Goal: Transaction & Acquisition: Download file/media

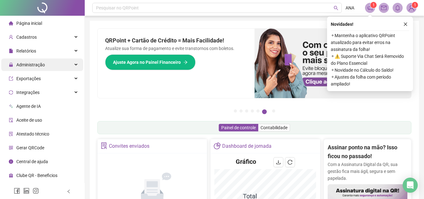
click at [20, 64] on span "Administração" at bounding box center [30, 64] width 29 height 5
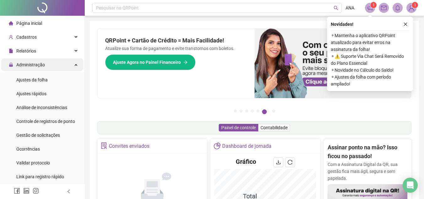
click at [27, 65] on span "Administração" at bounding box center [30, 64] width 29 height 5
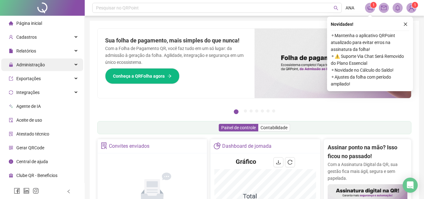
click at [39, 64] on span "Administração" at bounding box center [30, 64] width 29 height 5
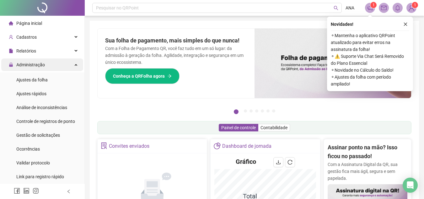
click at [45, 66] on div "Administração" at bounding box center [42, 64] width 82 height 13
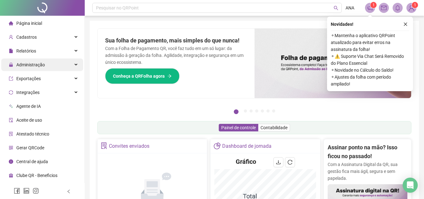
click at [45, 65] on div "Administração" at bounding box center [42, 64] width 82 height 13
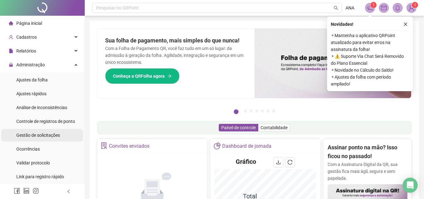
click at [38, 138] on span "Gestão de solicitações" at bounding box center [38, 135] width 44 height 5
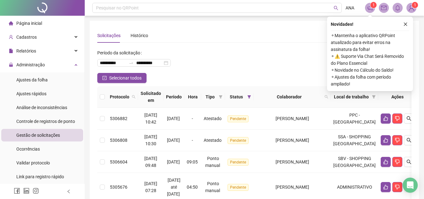
click at [406, 25] on icon "close" at bounding box center [406, 24] width 4 height 4
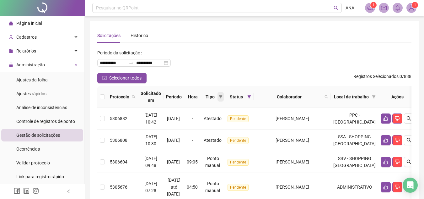
click at [223, 98] on icon "filter" at bounding box center [221, 97] width 4 height 4
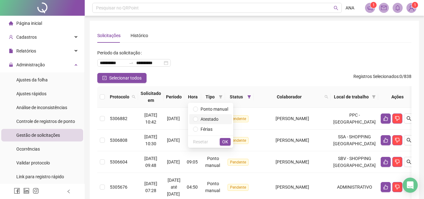
click at [210, 122] on span "Atestado" at bounding box center [210, 119] width 18 height 5
click at [226, 142] on span "OK" at bounding box center [225, 141] width 6 height 7
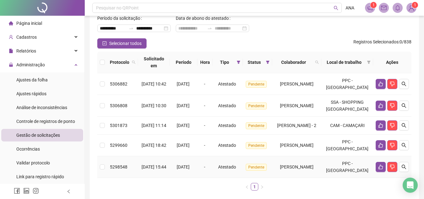
scroll to position [24, 0]
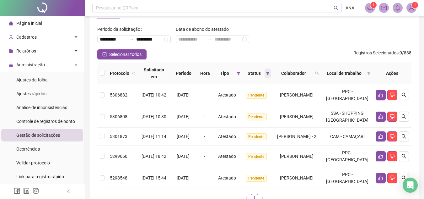
click at [266, 74] on icon "filter" at bounding box center [267, 73] width 3 height 3
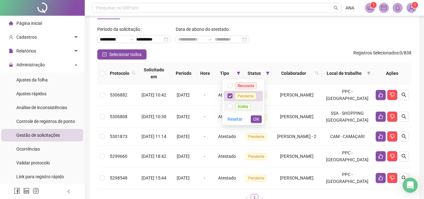
click at [244, 109] on span "Aceita" at bounding box center [243, 106] width 16 height 7
click at [250, 84] on span "Recusada" at bounding box center [246, 85] width 22 height 7
click at [255, 116] on span "OK" at bounding box center [257, 119] width 6 height 7
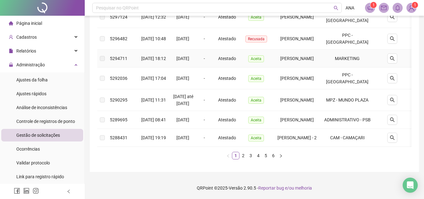
scroll to position [233, 0]
click at [243, 154] on link "2" at bounding box center [243, 155] width 7 height 7
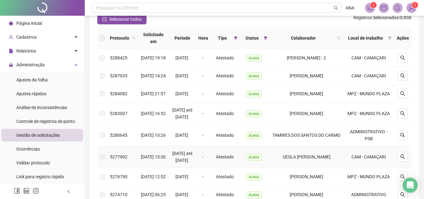
scroll to position [44, 0]
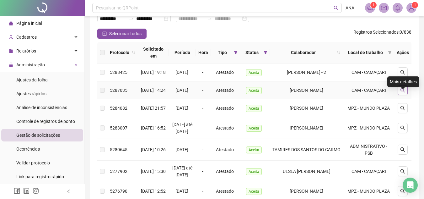
click at [401, 93] on icon "search" at bounding box center [403, 90] width 5 height 5
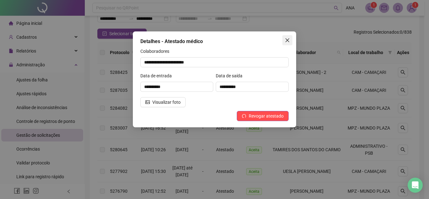
click at [288, 40] on icon "close" at bounding box center [288, 40] width 4 height 4
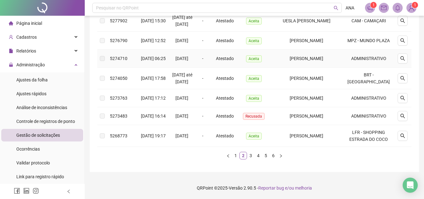
scroll to position [242, 0]
click at [251, 155] on link "3" at bounding box center [251, 155] width 7 height 7
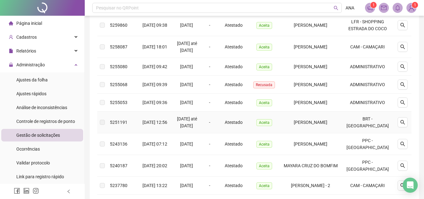
scroll to position [116, 0]
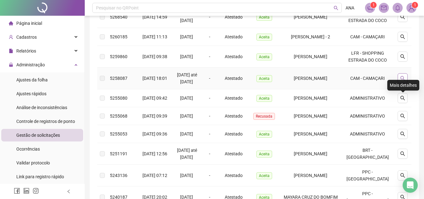
click at [402, 80] on icon "search" at bounding box center [403, 78] width 4 height 4
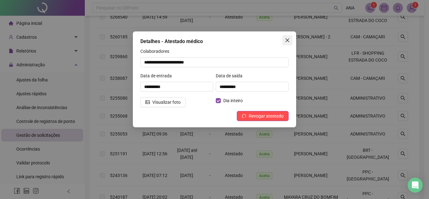
click at [288, 40] on icon "close" at bounding box center [288, 40] width 4 height 4
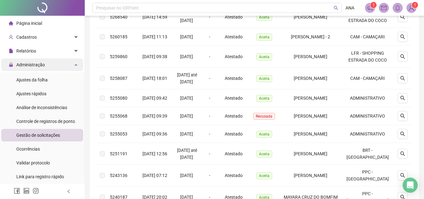
scroll to position [31, 0]
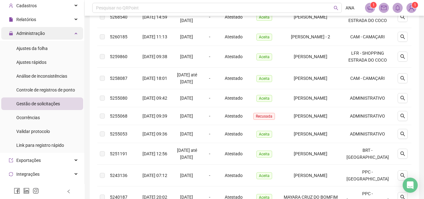
click at [50, 33] on div "Administração" at bounding box center [42, 33] width 82 height 13
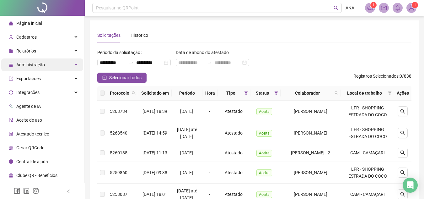
scroll to position [0, 0]
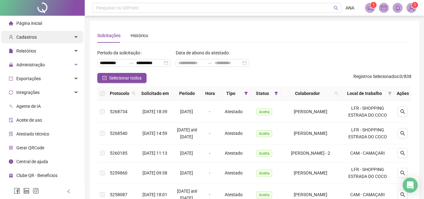
click at [50, 35] on div "Cadastros" at bounding box center [42, 37] width 82 height 13
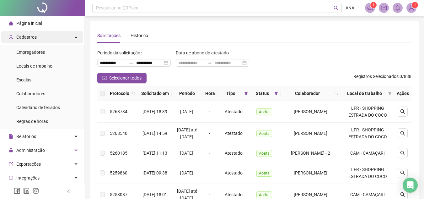
click at [50, 35] on div "Cadastros" at bounding box center [42, 37] width 82 height 13
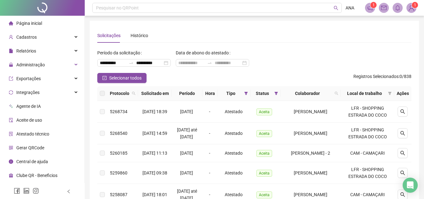
click at [40, 57] on ul "Página inicial Cadastros Empregadores Locais de trabalho Escalas Colaboradores …" at bounding box center [42, 99] width 85 height 167
click at [41, 53] on div "Relatórios" at bounding box center [42, 51] width 82 height 13
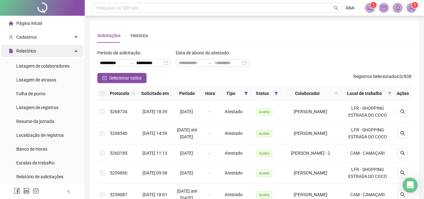
click at [41, 53] on div "Relatórios" at bounding box center [42, 51] width 82 height 13
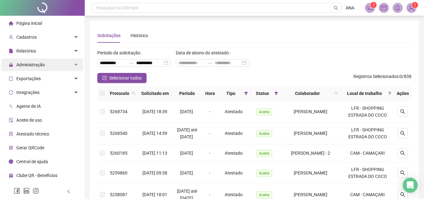
click at [39, 64] on span "Administração" at bounding box center [30, 64] width 29 height 5
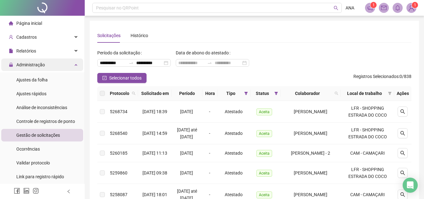
click at [39, 64] on span "Administração" at bounding box center [30, 64] width 29 height 5
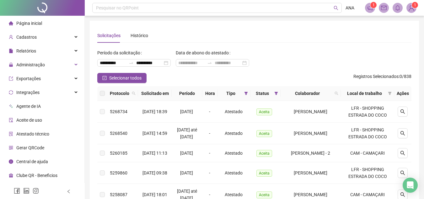
click at [35, 23] on span "Página inicial" at bounding box center [29, 23] width 26 height 5
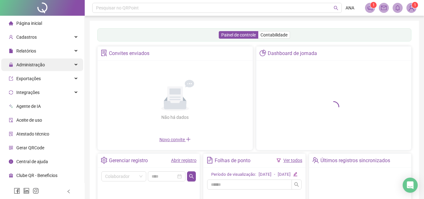
click at [25, 64] on span "Administração" at bounding box center [30, 64] width 29 height 5
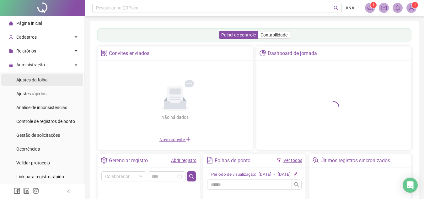
click at [26, 81] on span "Ajustes da folha" at bounding box center [31, 79] width 31 height 5
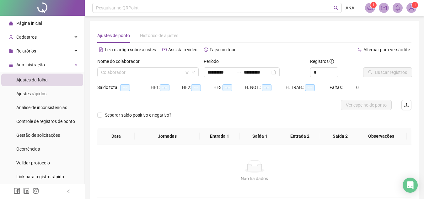
type input "**********"
click at [29, 97] on div "Ajustes rápidos" at bounding box center [31, 93] width 30 height 13
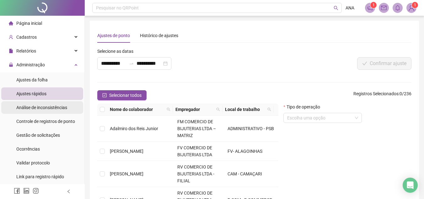
click at [30, 108] on span "Análise de inconsistências" at bounding box center [41, 107] width 51 height 5
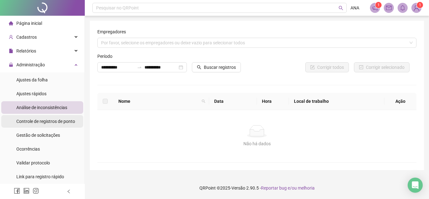
click at [31, 120] on span "Controle de registros de ponto" at bounding box center [45, 121] width 59 height 5
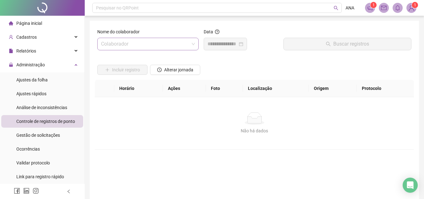
click at [129, 44] on input "search" at bounding box center [145, 44] width 88 height 12
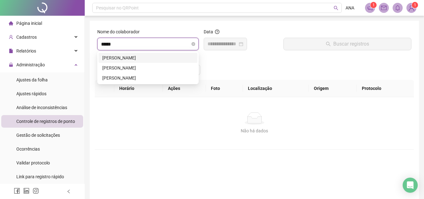
type input "******"
click at [132, 57] on div "[PERSON_NAME]" at bounding box center [147, 57] width 91 height 7
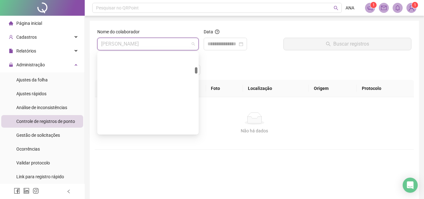
scroll to position [442, 0]
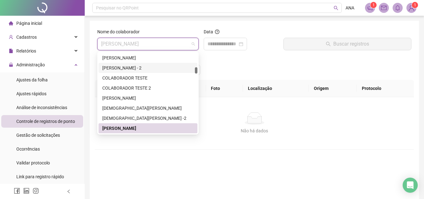
click at [232, 64] on div "Incluir registro Alterar jornada" at bounding box center [254, 67] width 317 height 25
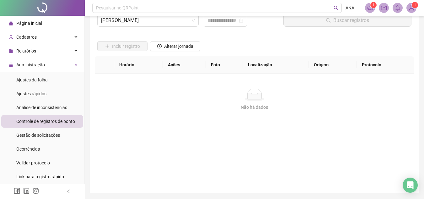
scroll to position [0, 0]
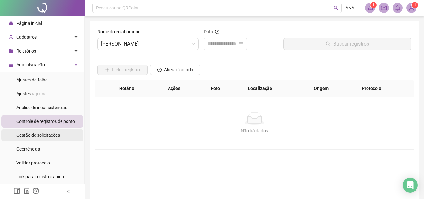
click at [36, 136] on span "Gestão de solicitações" at bounding box center [38, 135] width 44 height 5
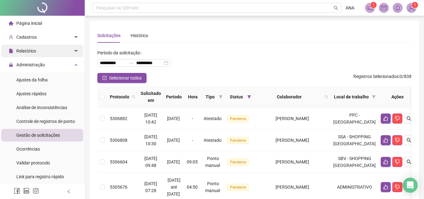
click at [29, 53] on span "Relatórios" at bounding box center [26, 50] width 20 height 5
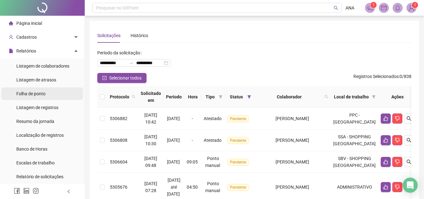
click at [41, 91] on span "Folha de ponto" at bounding box center [30, 93] width 29 height 5
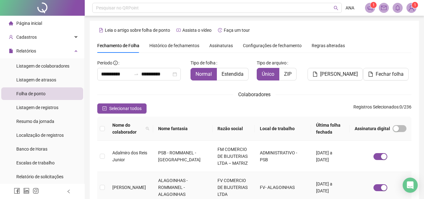
scroll to position [29, 0]
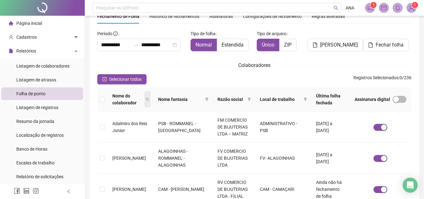
click at [150, 99] on icon "search" at bounding box center [148, 99] width 4 height 4
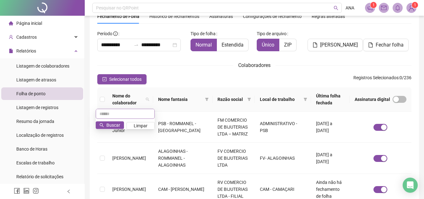
click at [134, 114] on input "text" at bounding box center [125, 114] width 59 height 10
type input "******"
click at [120, 126] on button "Buscar" at bounding box center [110, 125] width 28 height 8
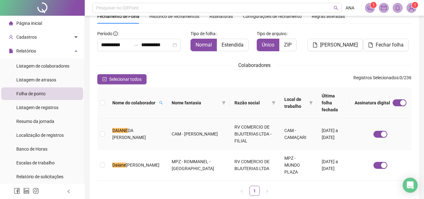
click at [118, 130] on span "DA [PERSON_NAME]" at bounding box center [129, 134] width 34 height 12
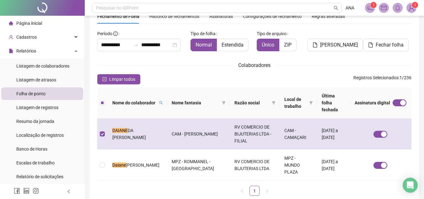
scroll to position [52, 0]
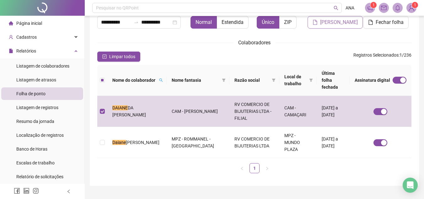
click at [331, 21] on span "[PERSON_NAME]" at bounding box center [339, 23] width 38 height 8
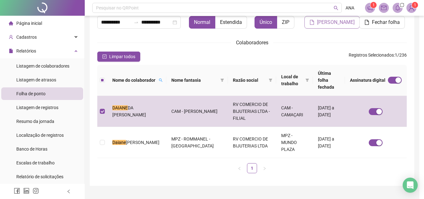
scroll to position [29, 0]
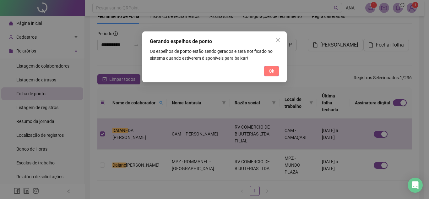
click at [273, 69] on span "Ok" at bounding box center [271, 71] width 5 height 7
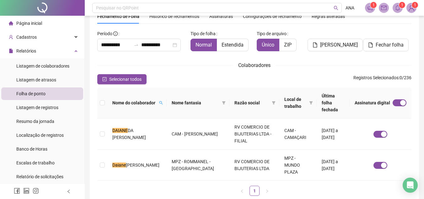
click at [395, 7] on icon "bell" at bounding box center [398, 8] width 6 height 6
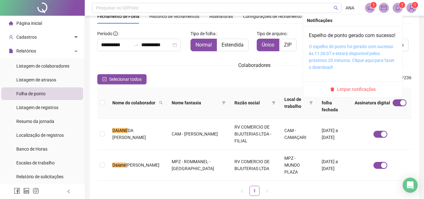
click at [346, 62] on link "O espelho de ponto foi gerado com sucesso às 11:36:07 e estará disponível pelos…" at bounding box center [352, 57] width 86 height 26
